Goal: Information Seeking & Learning: Compare options

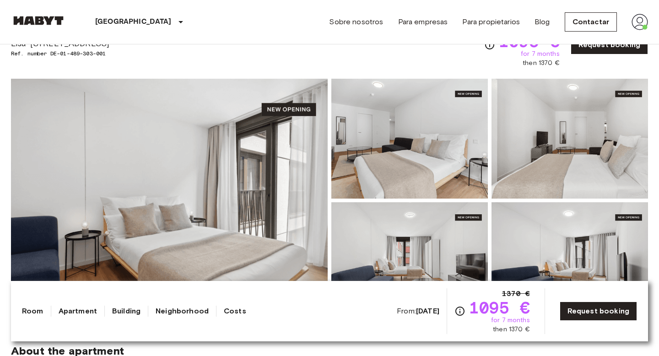
scroll to position [48, 0]
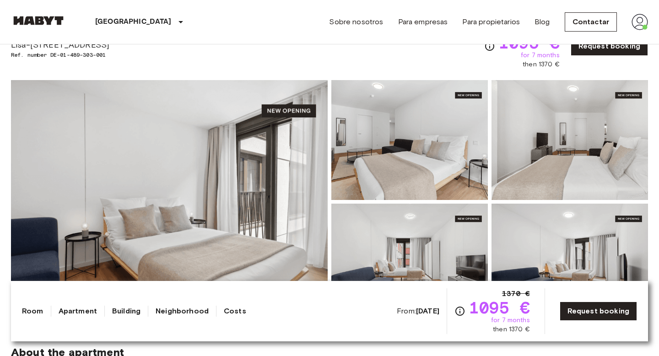
click at [276, 33] on div "Berlin Europe Amsterdam Berlin Brussels Cologne Dusseldorf Frankfurt Graz Hambu…" at bounding box center [329, 22] width 637 height 44
click at [359, 65] on div "Show all photos" at bounding box center [327, 194] width 641 height 258
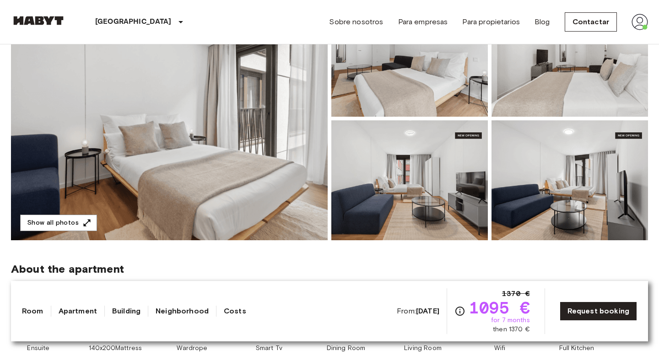
scroll to position [141, 0]
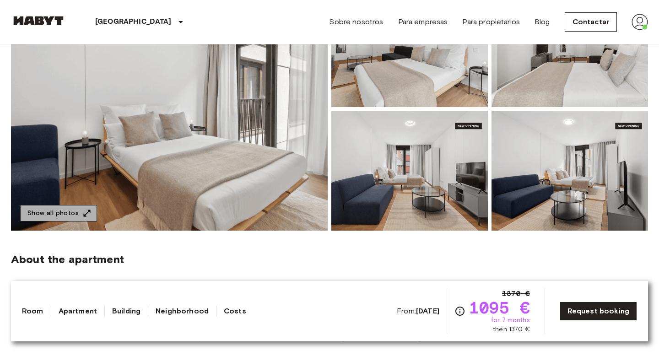
click at [75, 213] on button "Show all photos" at bounding box center [58, 213] width 77 height 17
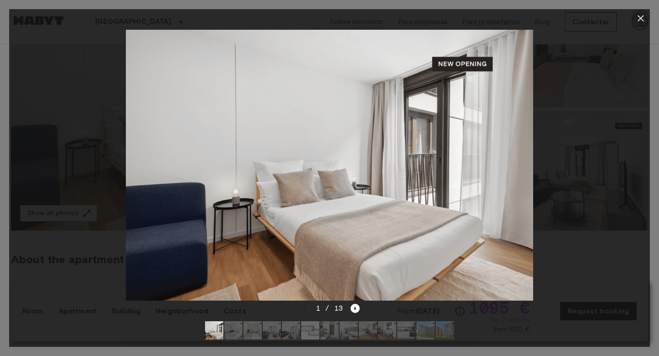
click at [516, 19] on icon "button" at bounding box center [641, 18] width 11 height 11
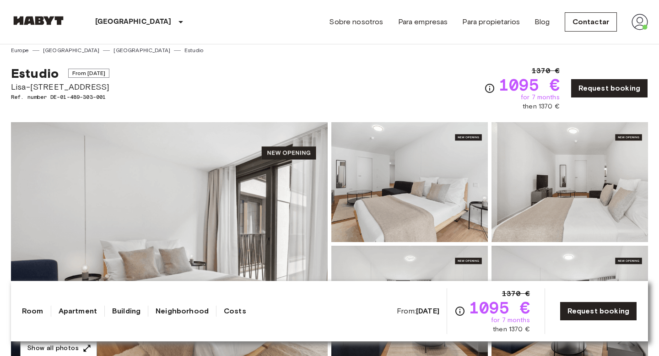
scroll to position [0, 0]
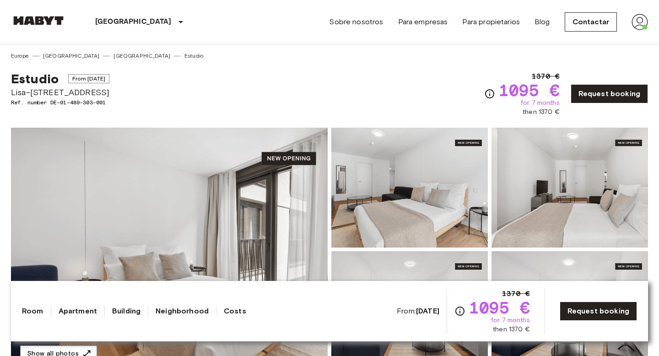
click at [328, 86] on div "Estudio From Nov 4 2025 Lisa-Fittko-Straße 5 Ref. number DE-01-489-303-001 1370…" at bounding box center [329, 88] width 637 height 57
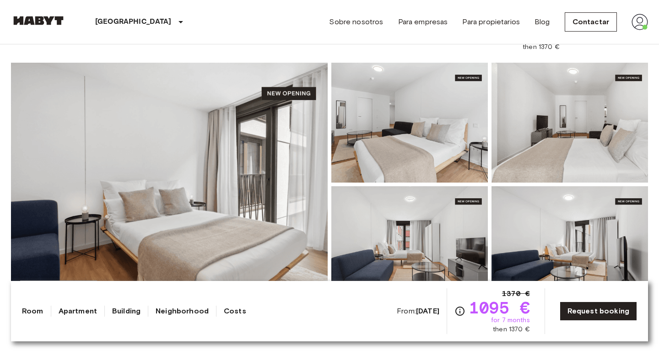
scroll to position [63, 0]
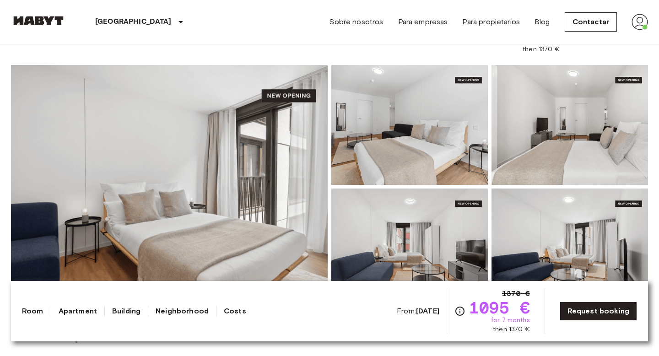
click at [250, 52] on div "Show all photos" at bounding box center [327, 179] width 641 height 258
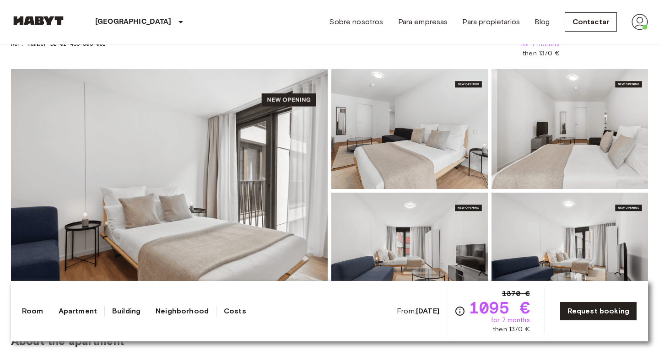
scroll to position [61, 0]
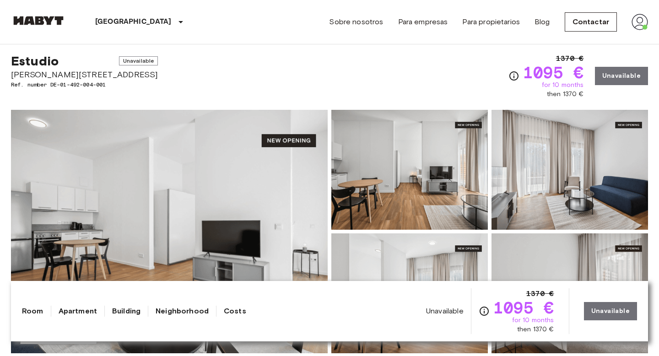
scroll to position [17, 0]
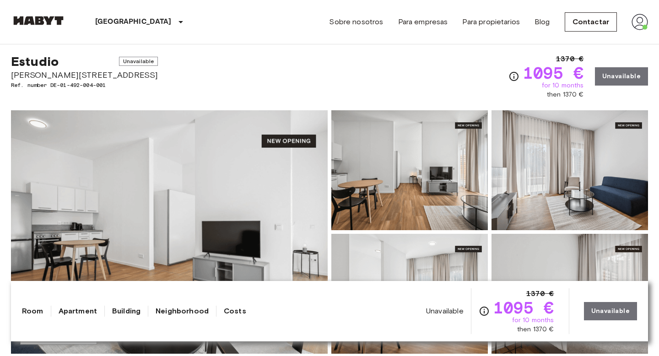
click at [483, 87] on div "Estudio Unavailable Lisa-Fittko-Straße 15 Ref. number DE-01-492-004-001 1370 € …" at bounding box center [329, 71] width 637 height 57
drag, startPoint x: 529, startPoint y: 73, endPoint x: 558, endPoint y: 76, distance: 28.5
click at [558, 76] on span "1095 €" at bounding box center [553, 73] width 61 height 16
click at [559, 89] on span "for 10 months" at bounding box center [563, 85] width 42 height 9
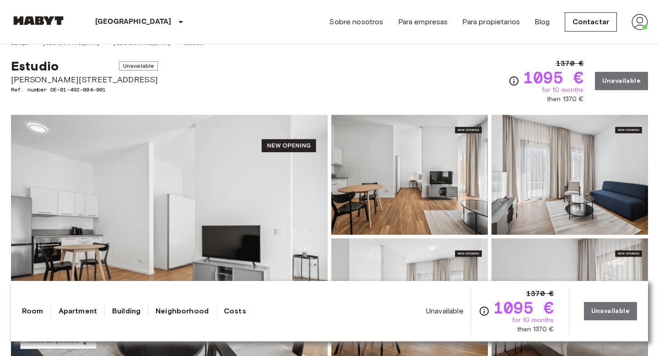
scroll to position [11, 0]
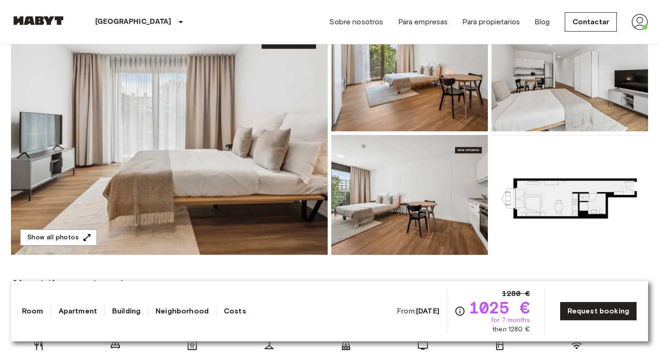
scroll to position [123, 0]
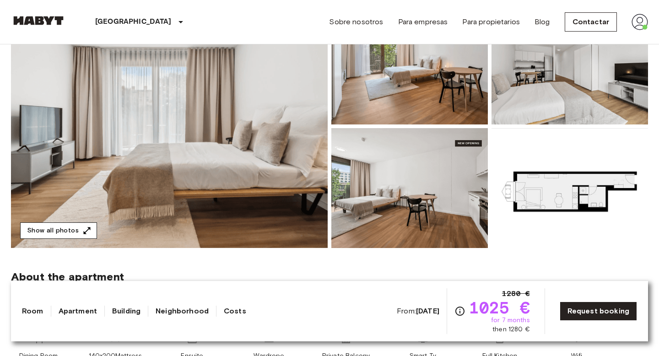
click at [68, 231] on button "Show all photos" at bounding box center [58, 231] width 77 height 17
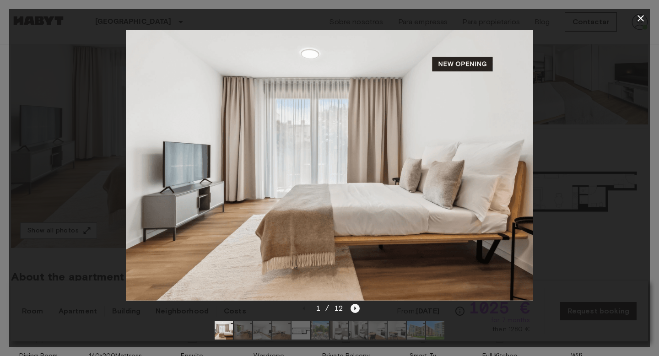
click at [355, 310] on icon "Next image" at bounding box center [355, 308] width 9 height 9
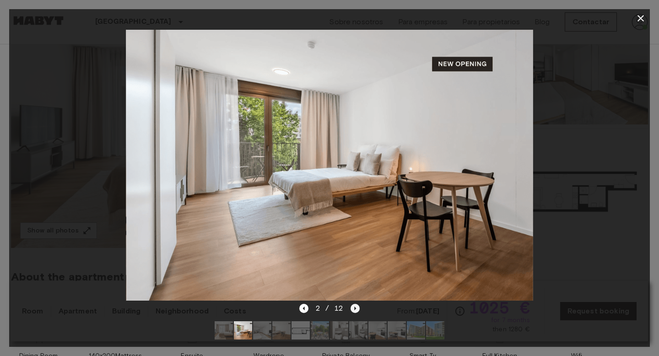
click at [354, 307] on icon "Next image" at bounding box center [355, 308] width 9 height 9
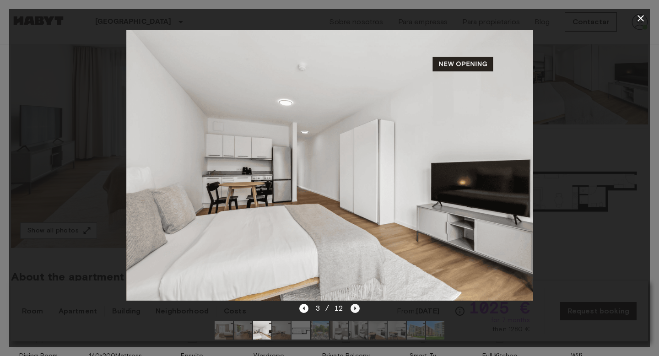
click at [355, 307] on icon "Next image" at bounding box center [356, 309] width 2 height 4
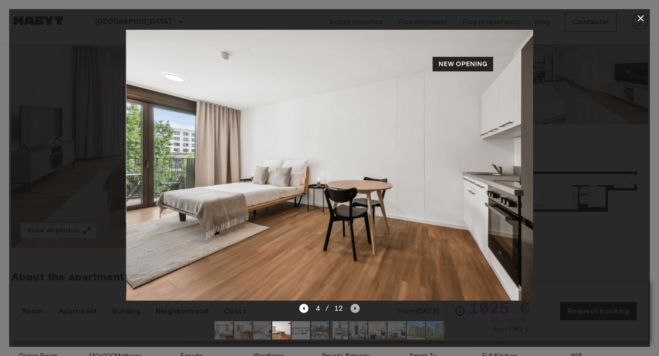
click at [353, 305] on icon "Next image" at bounding box center [355, 308] width 9 height 9
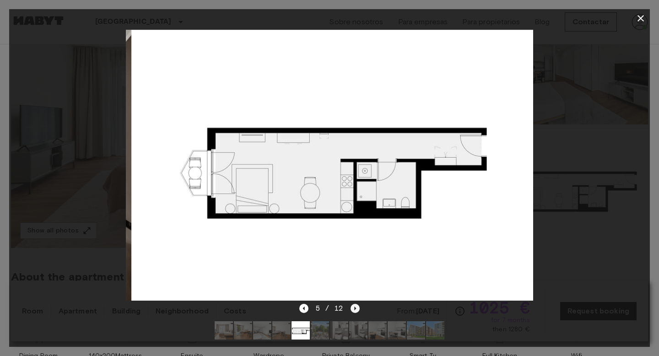
click at [353, 305] on icon "Next image" at bounding box center [355, 308] width 9 height 9
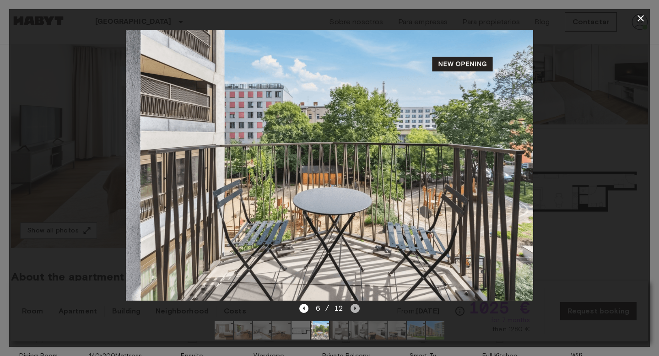
click at [353, 305] on icon "Next image" at bounding box center [355, 308] width 9 height 9
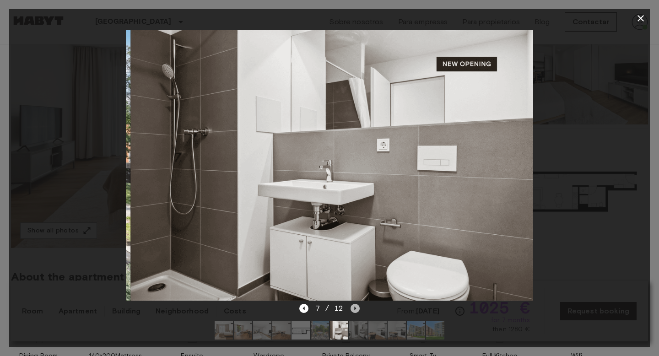
click at [353, 304] on icon "Next image" at bounding box center [355, 308] width 9 height 9
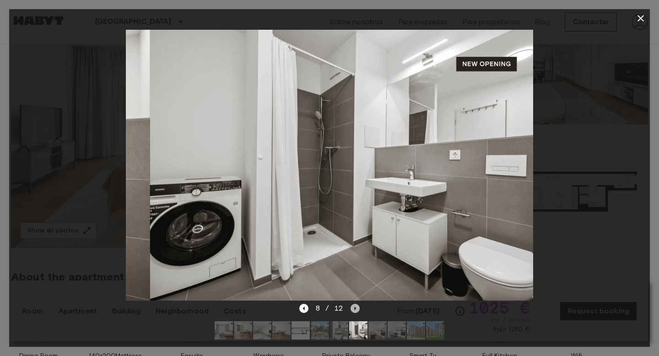
click at [353, 304] on icon "Next image" at bounding box center [355, 308] width 9 height 9
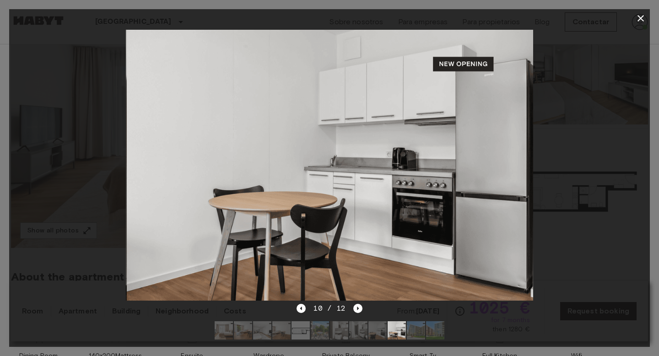
click at [641, 19] on icon "button" at bounding box center [641, 18] width 11 height 11
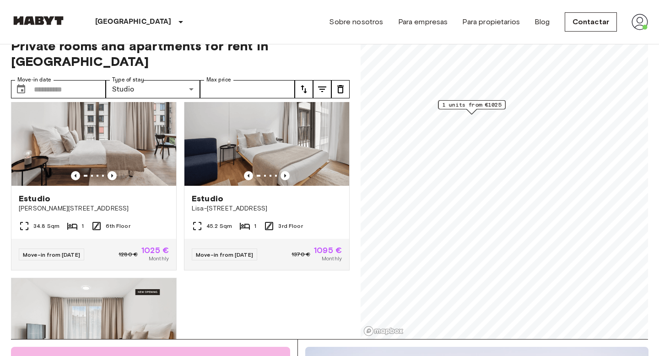
scroll to position [235, 0]
